Goal: Task Accomplishment & Management: Use online tool/utility

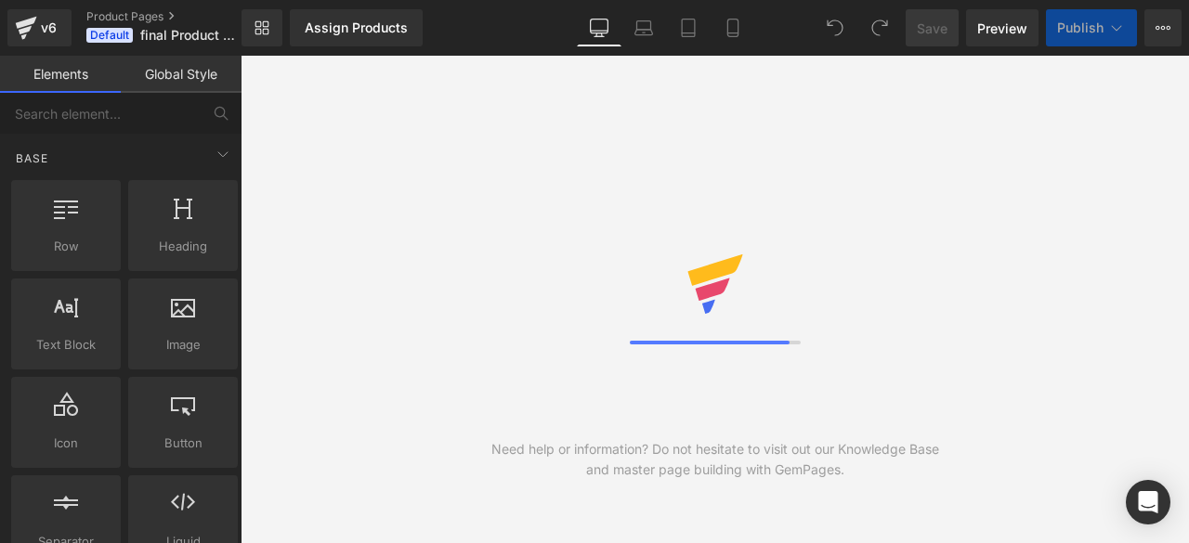
click at [1148, 33] on button "View Live Page View with current Template Save Template to Library Schedule Pub…" at bounding box center [1163, 27] width 37 height 37
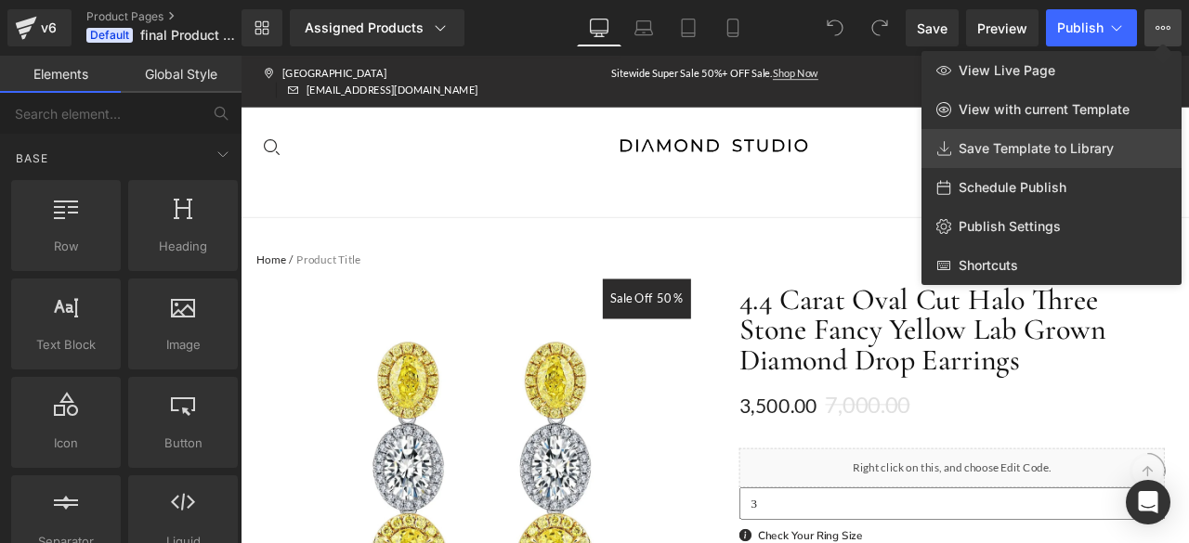
click at [1086, 145] on span "Save Template to Library" at bounding box center [1036, 148] width 155 height 17
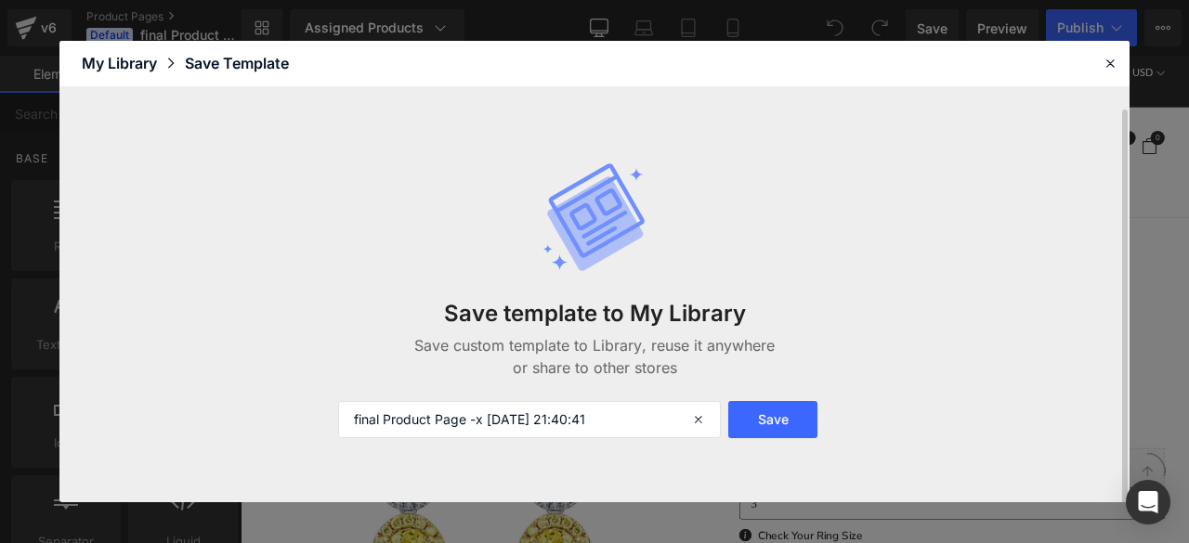
scroll to position [11, 0]
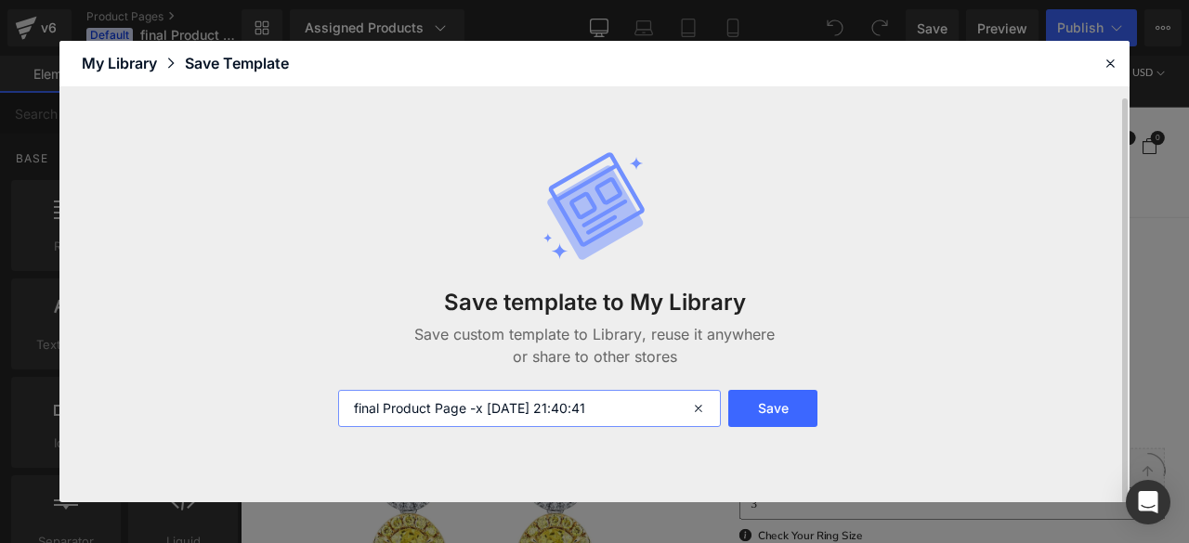
click at [638, 406] on input "final Product Page -x [DATE] 21:40:41" at bounding box center [529, 408] width 383 height 37
click at [741, 400] on button "Save" at bounding box center [772, 408] width 89 height 37
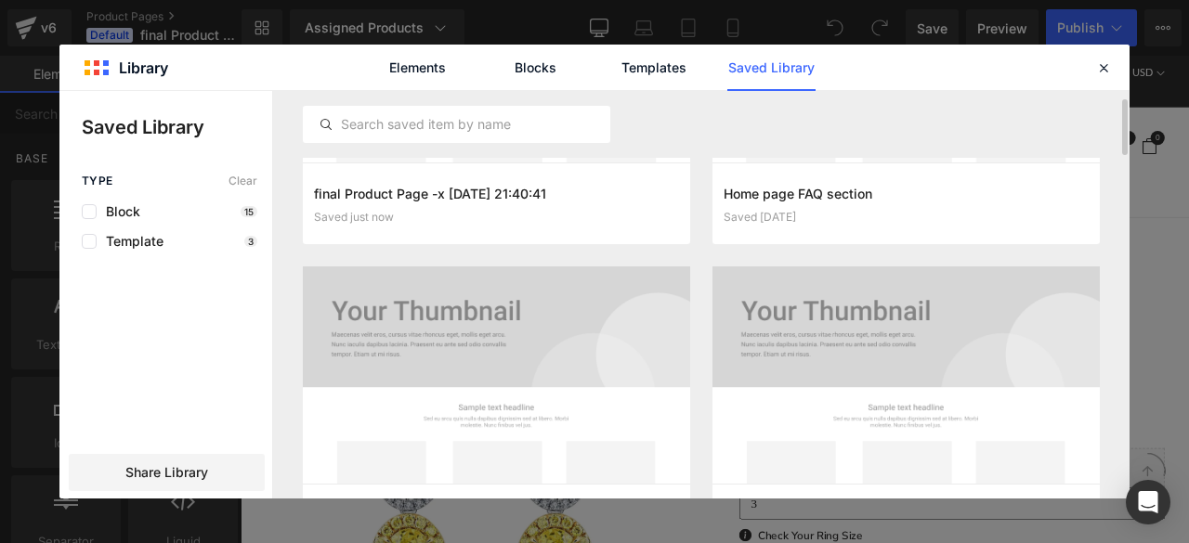
scroll to position [217, 0]
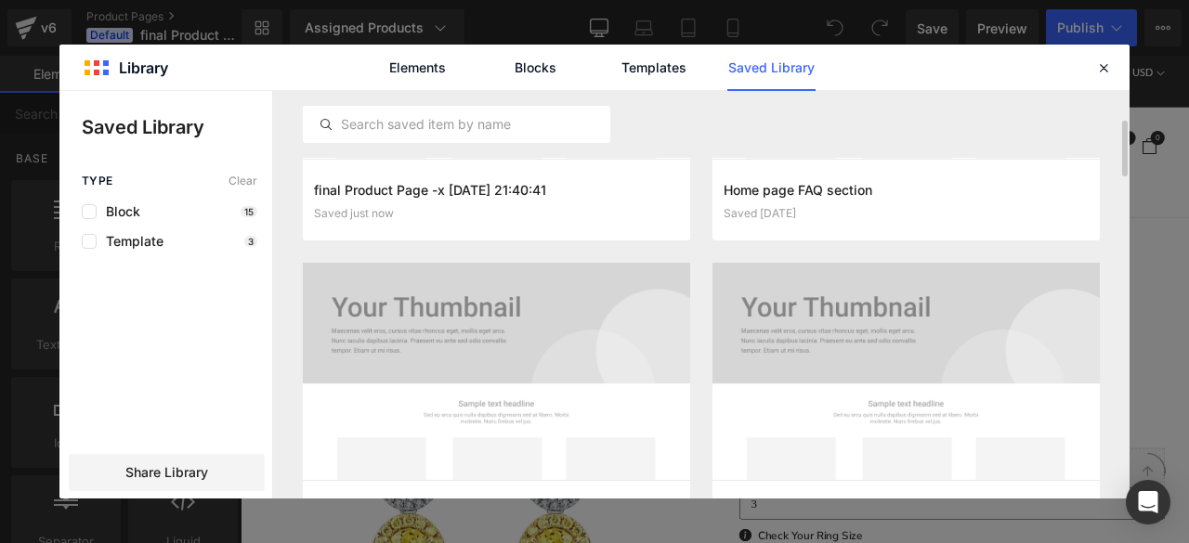
click at [214, 239] on div "Template 3" at bounding box center [170, 241] width 176 height 15
click at [89, 244] on label at bounding box center [89, 241] width 15 height 15
click at [89, 242] on input "checkbox" at bounding box center [89, 242] width 0 height 0
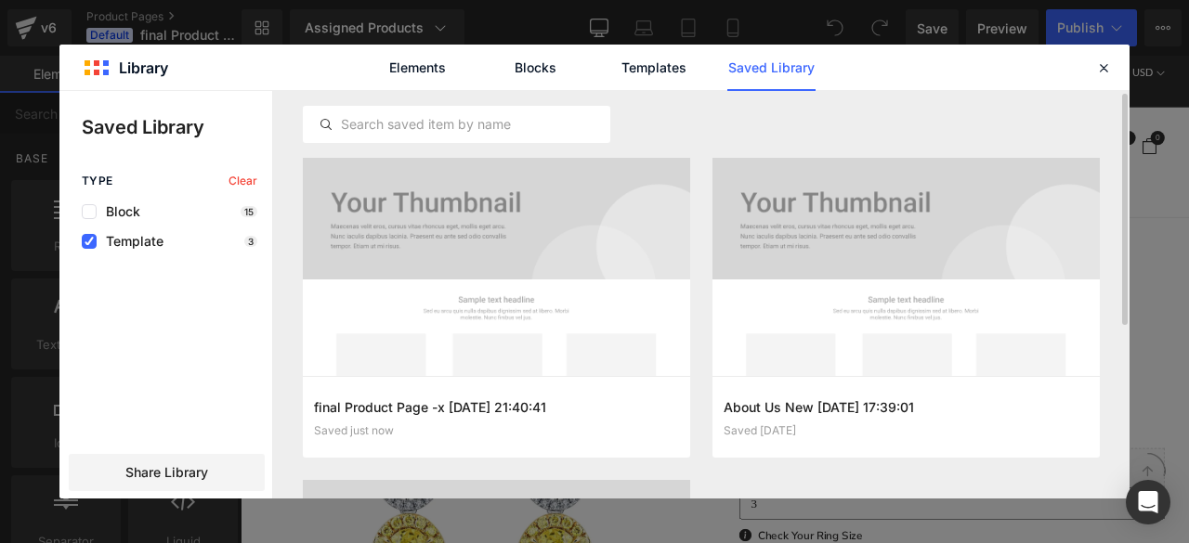
scroll to position [6, 0]
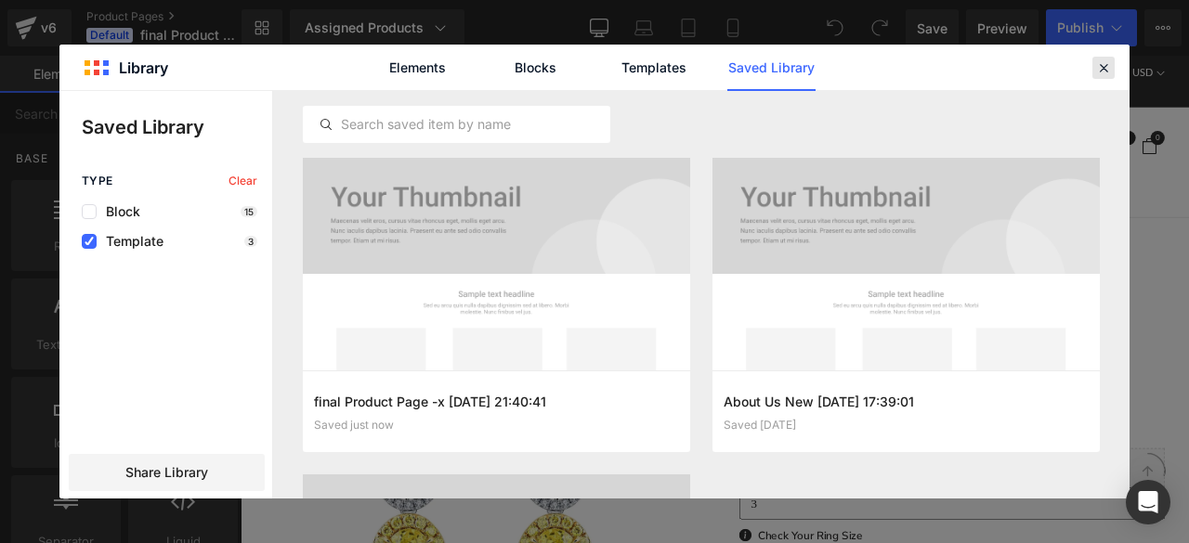
click at [1100, 73] on icon at bounding box center [1103, 67] width 17 height 17
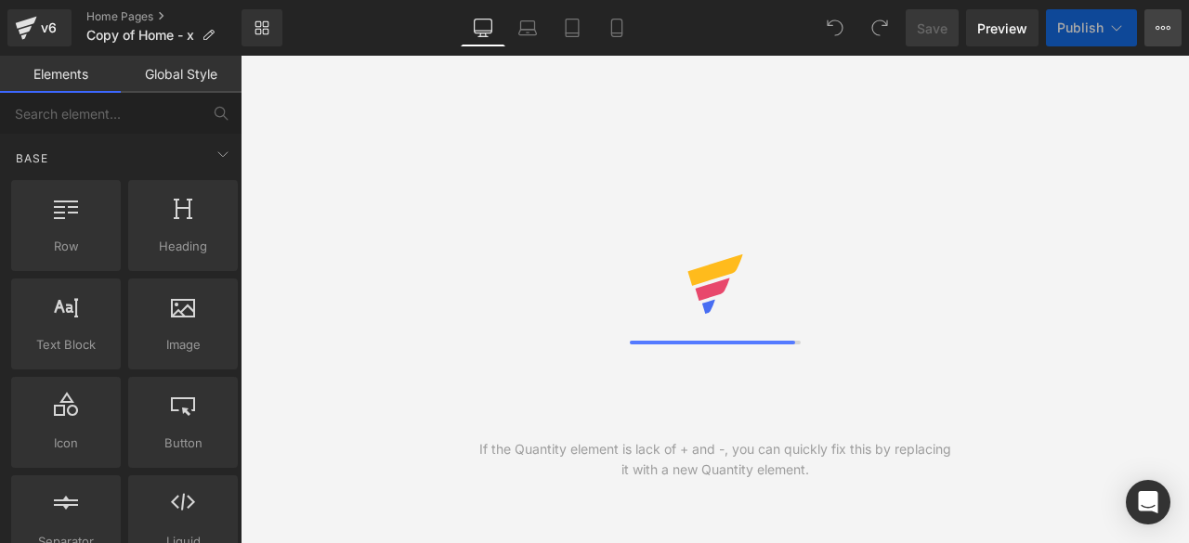
drag, startPoint x: 1154, startPoint y: 31, endPoint x: 1150, endPoint y: 73, distance: 42.9
click at [1154, 31] on button "View Live Page View with current Template Save Template to Library Schedule Pub…" at bounding box center [1163, 27] width 37 height 37
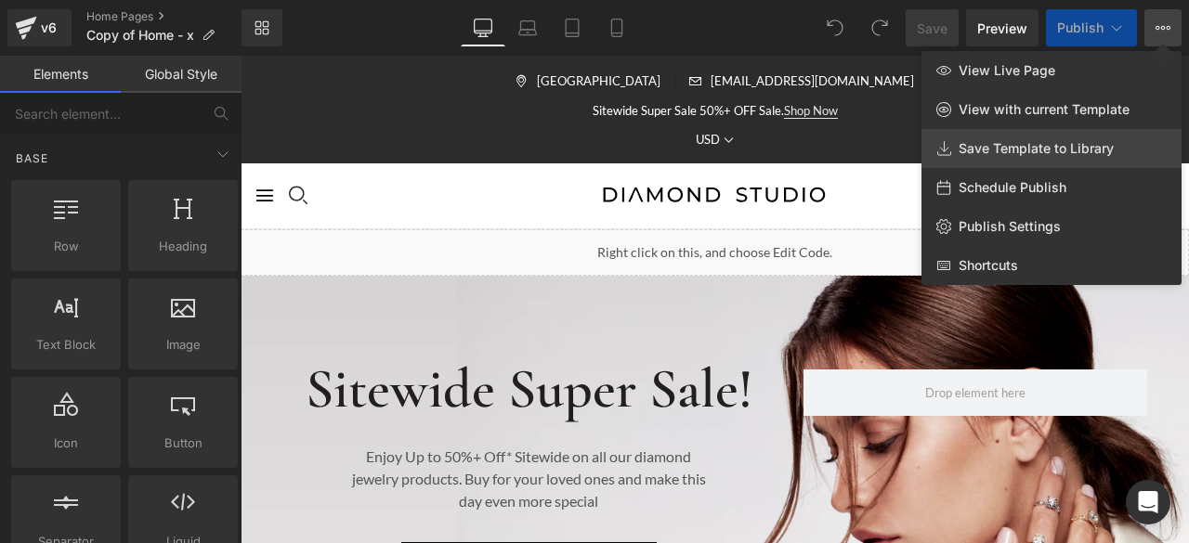
click at [1038, 146] on span "Save Template to Library" at bounding box center [1036, 148] width 155 height 17
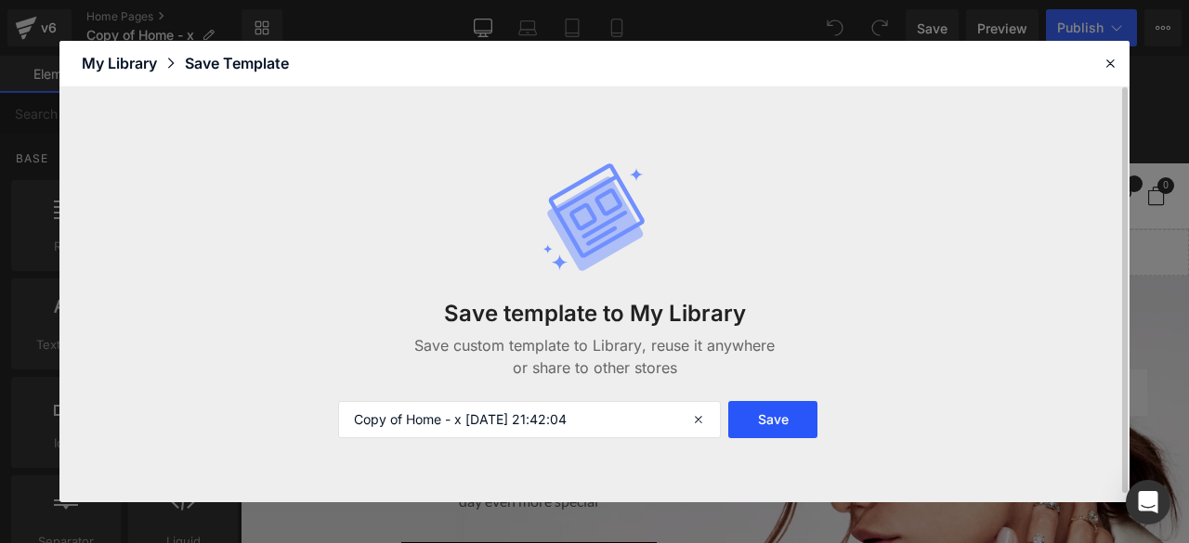
click at [743, 412] on button "Save" at bounding box center [772, 419] width 89 height 37
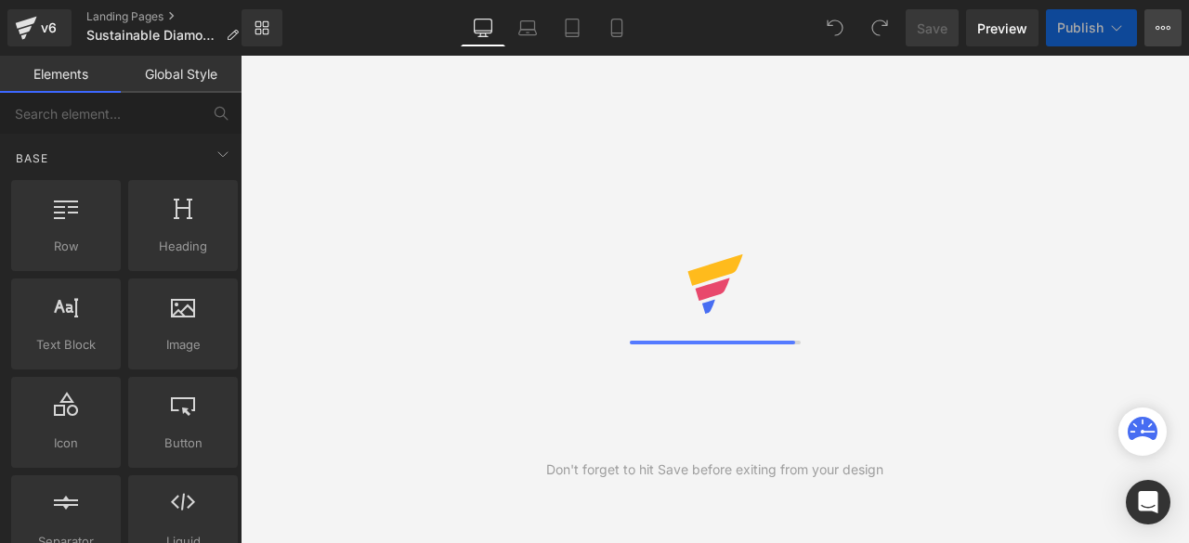
click at [1158, 33] on icon at bounding box center [1163, 27] width 15 height 15
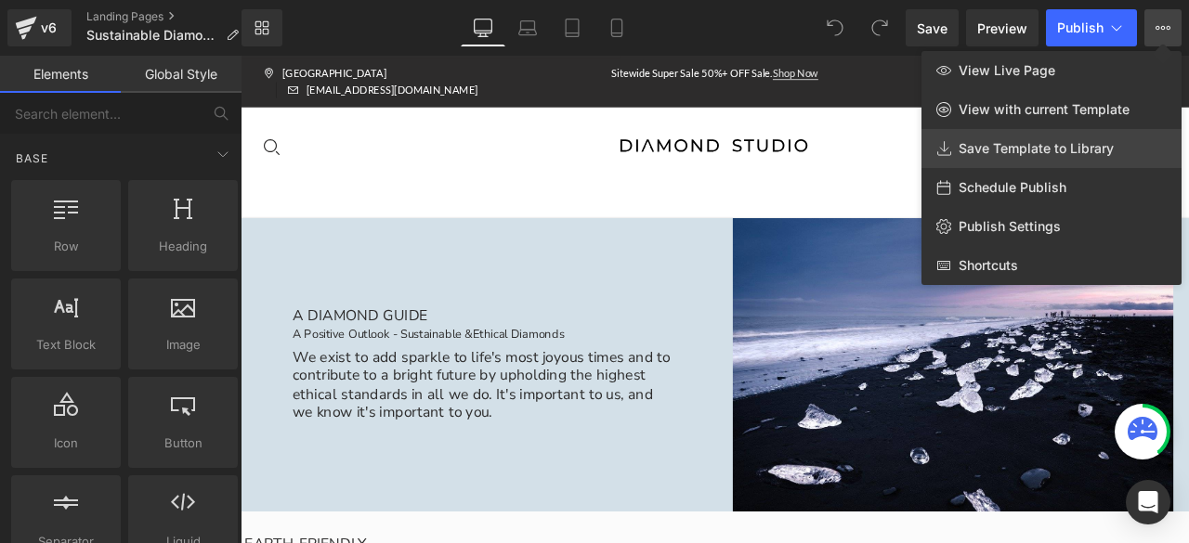
click at [1035, 148] on span "Save Template to Library" at bounding box center [1036, 148] width 155 height 17
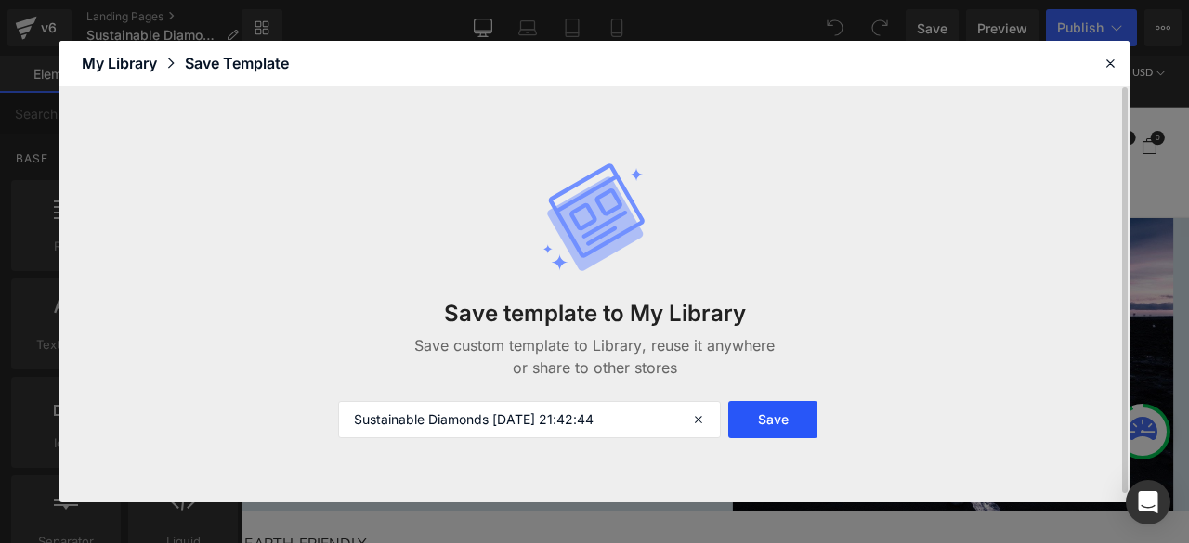
click at [767, 433] on button "Save" at bounding box center [772, 419] width 89 height 37
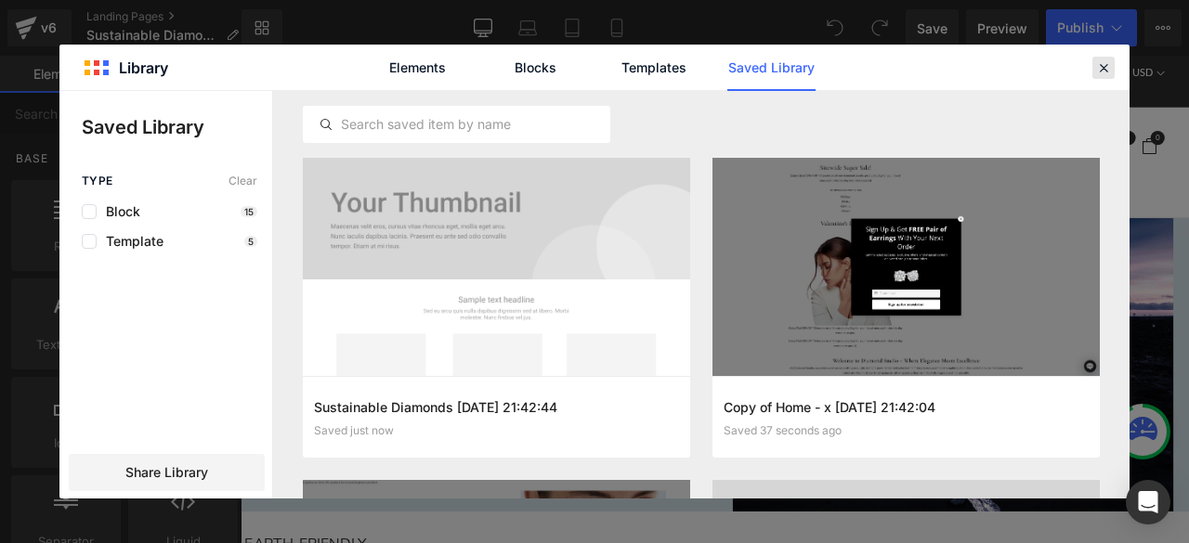
click at [1098, 68] on icon at bounding box center [1103, 67] width 17 height 17
